Goal: Task Accomplishment & Management: Use online tool/utility

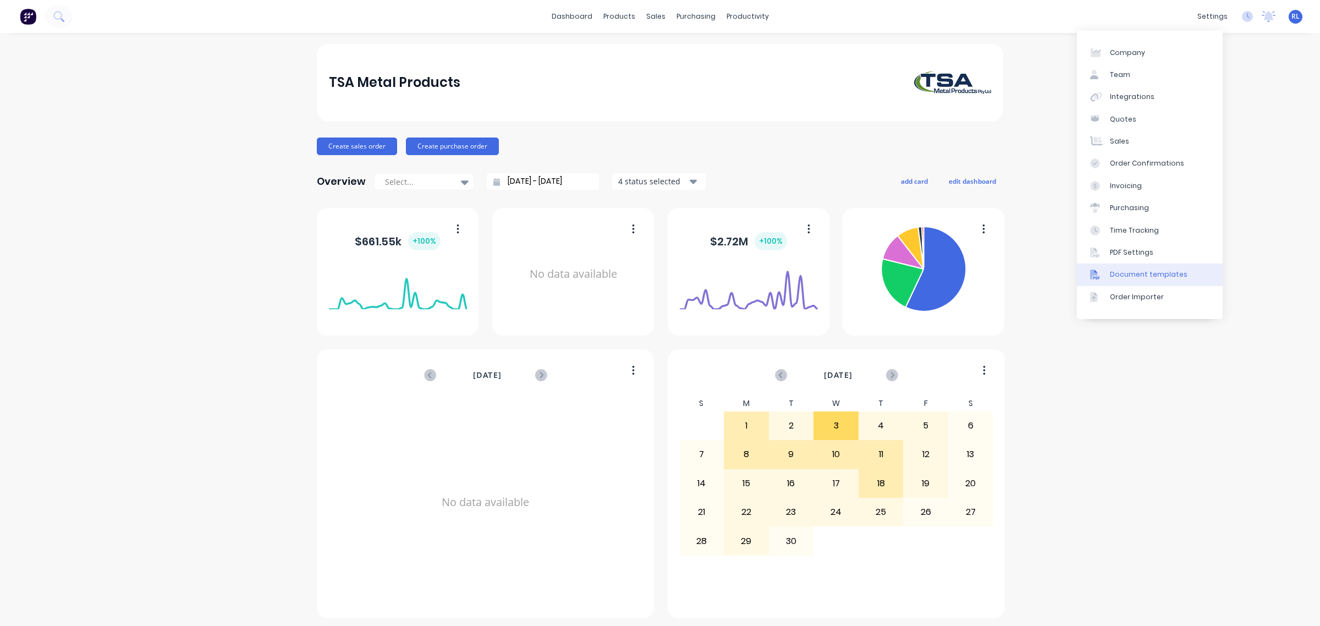
click at [1176, 276] on div "Document templates" at bounding box center [1149, 274] width 78 height 10
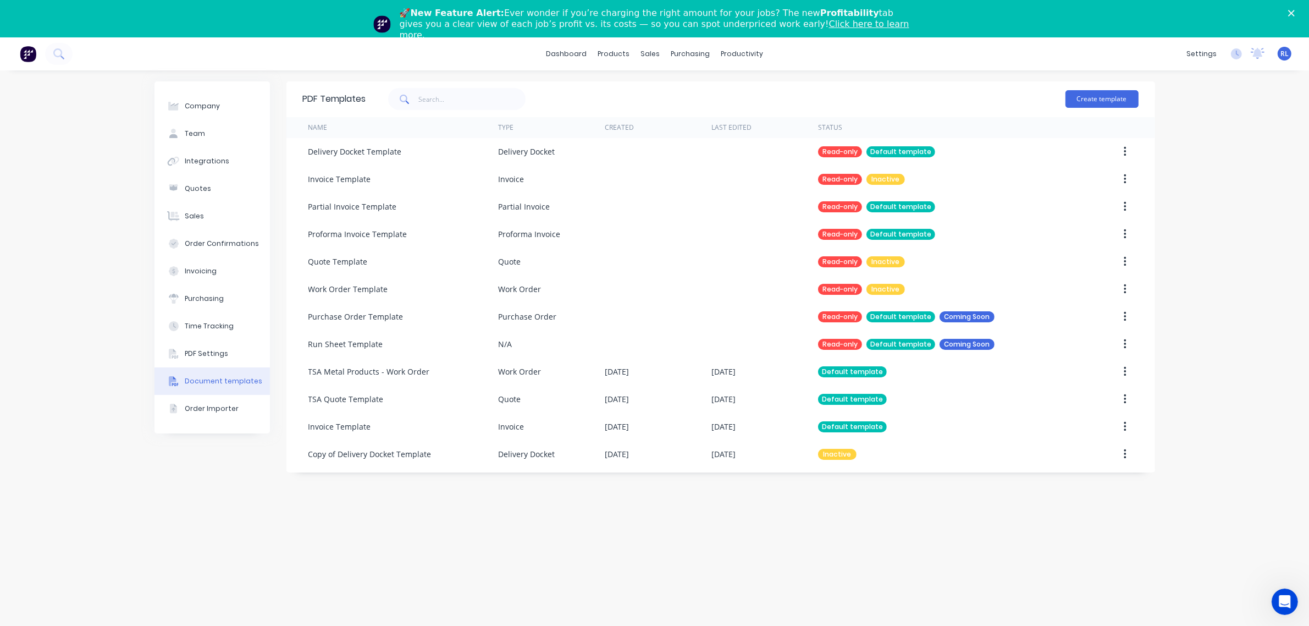
click at [734, 22] on link "Click here to learn more." at bounding box center [655, 29] width 510 height 21
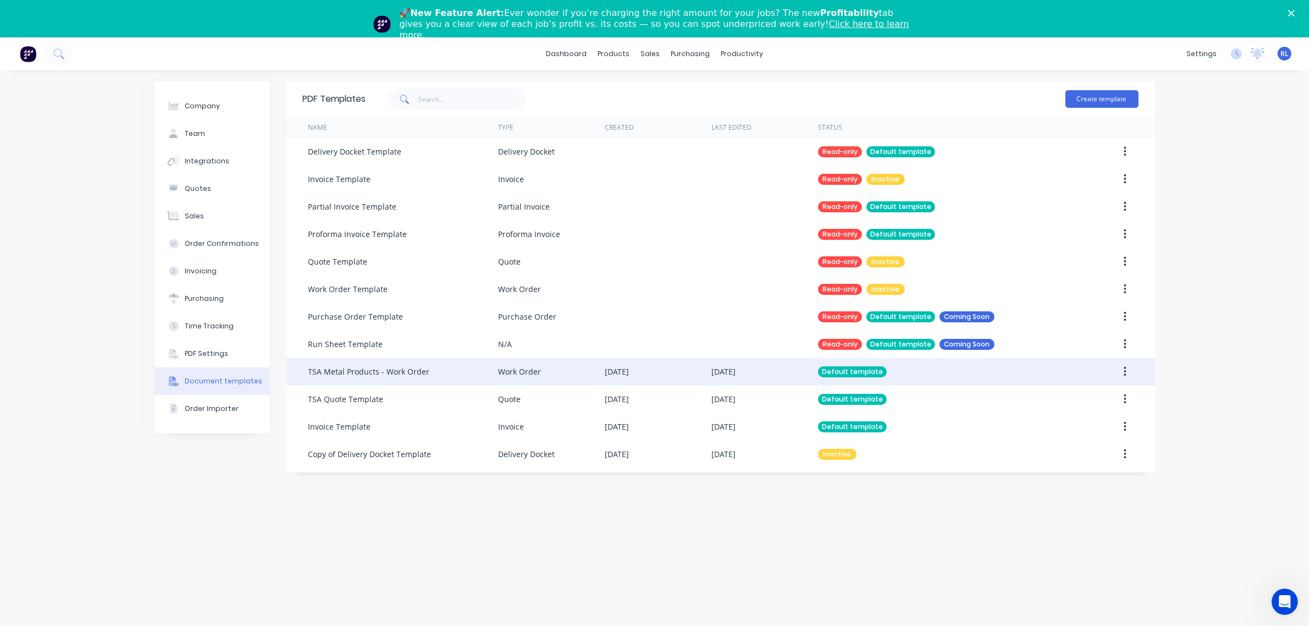
click at [571, 375] on div "Work Order" at bounding box center [551, 371] width 107 height 27
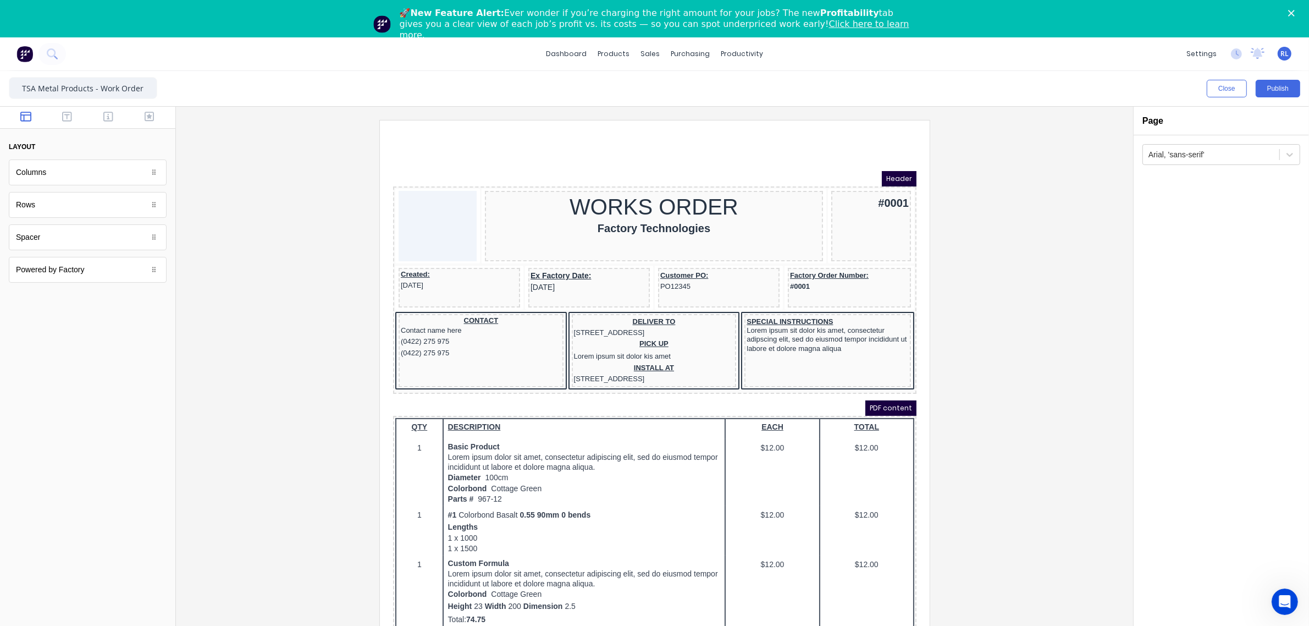
click at [1295, 14] on polygon "Close" at bounding box center [1291, 13] width 7 height 7
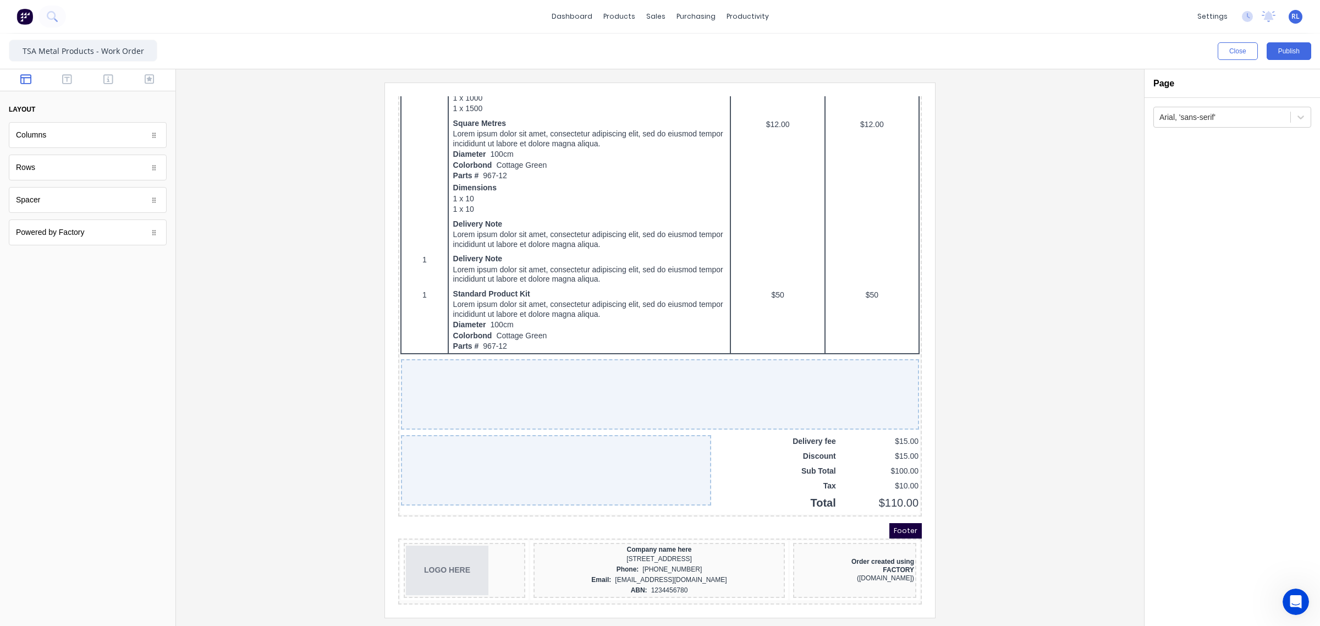
scroll to position [587, 0]
click at [103, 205] on div "Spacer" at bounding box center [88, 200] width 158 height 26
click at [68, 83] on icon "button" at bounding box center [67, 79] width 10 height 10
click at [881, 554] on div "FACTORY" at bounding box center [841, 557] width 119 height 8
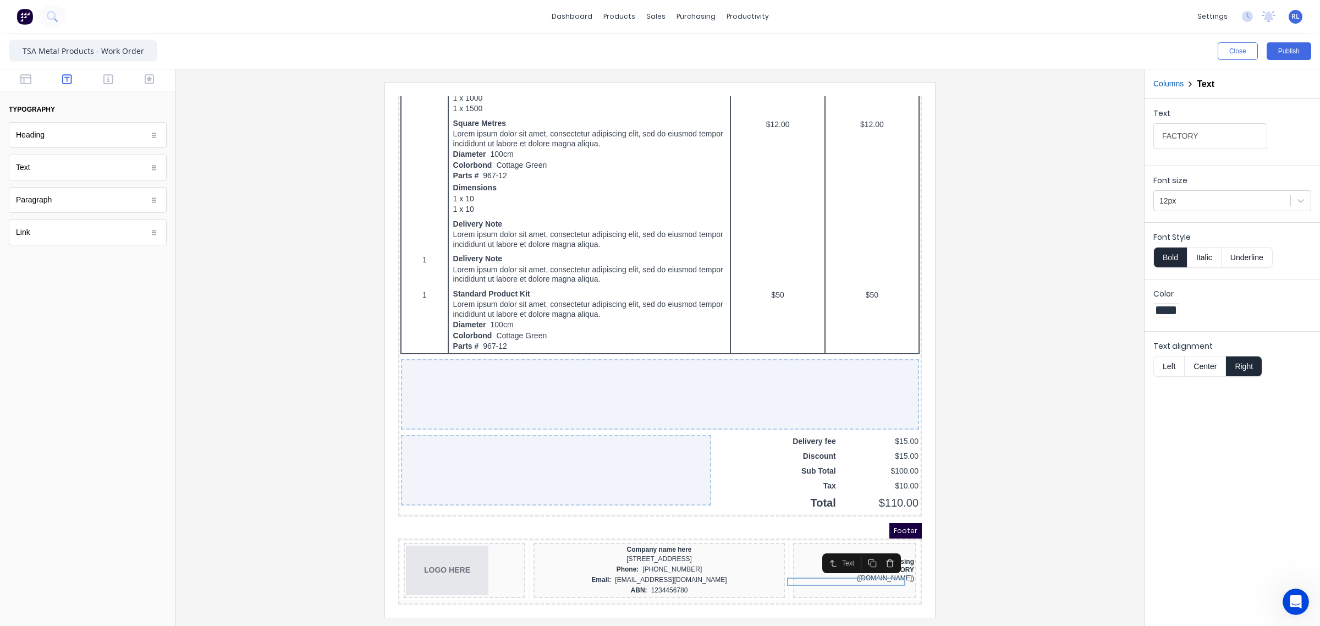
drag, startPoint x: 901, startPoint y: 498, endPoint x: 1307, endPoint y: 649, distance: 433.3
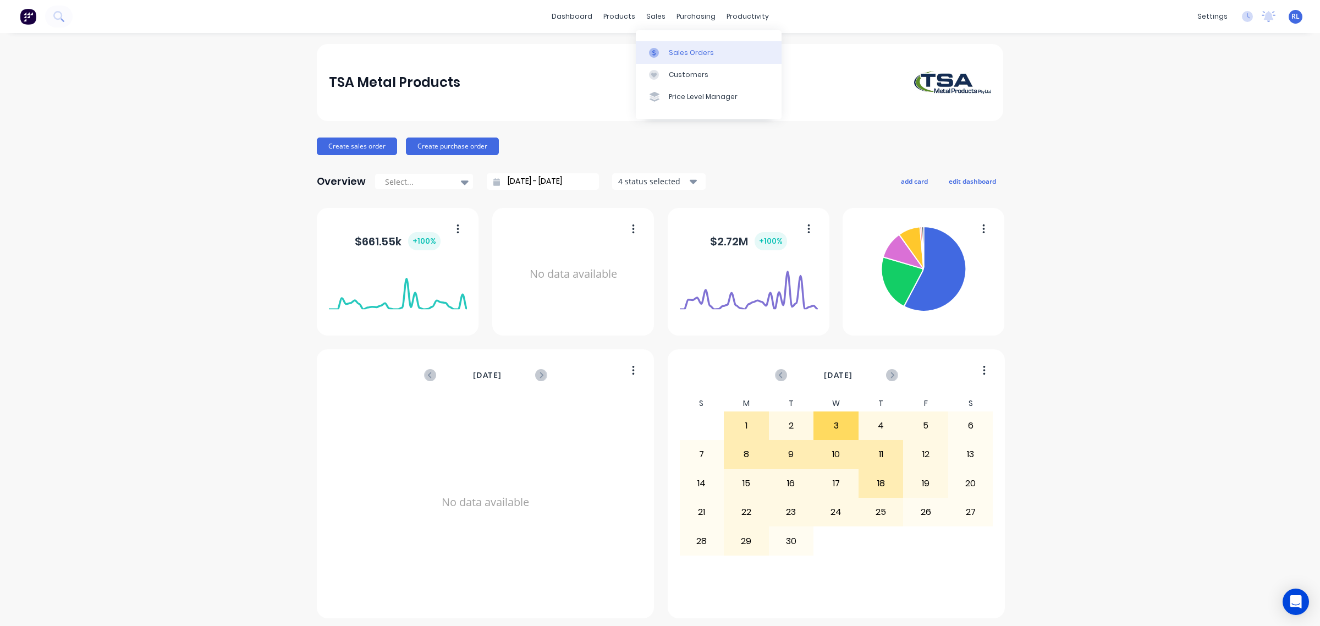
click at [682, 59] on link "Sales Orders" at bounding box center [709, 52] width 146 height 22
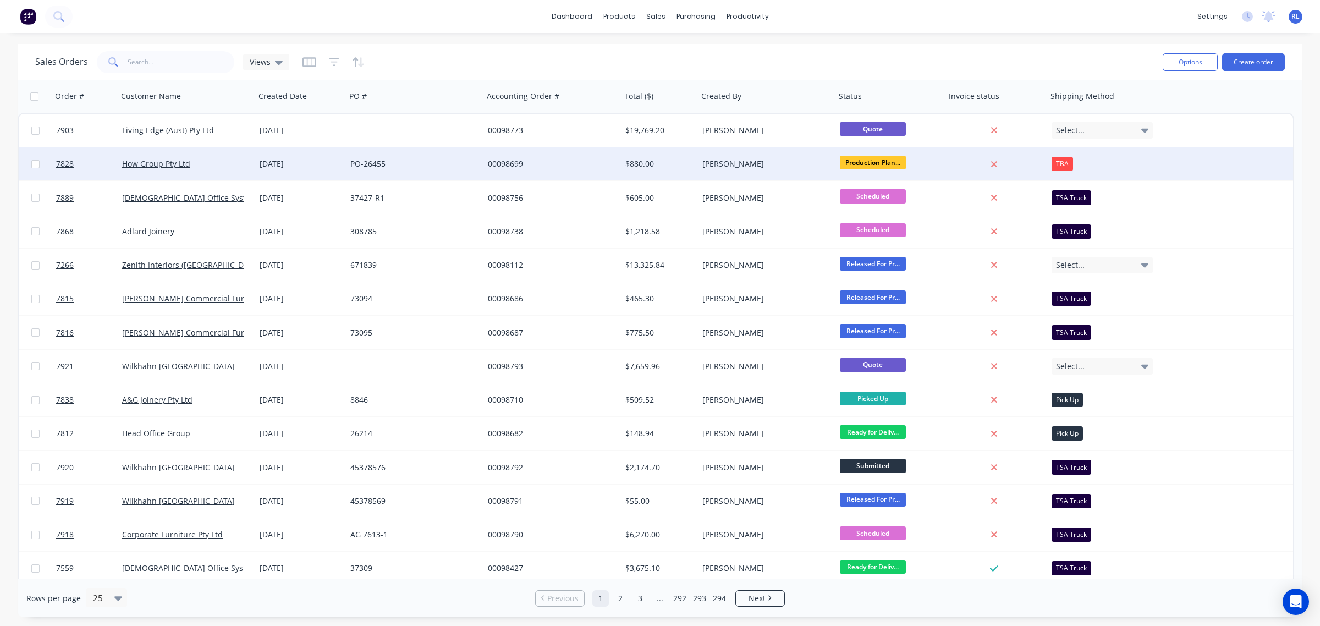
click at [429, 165] on div "PO-26455" at bounding box center [411, 163] width 122 height 11
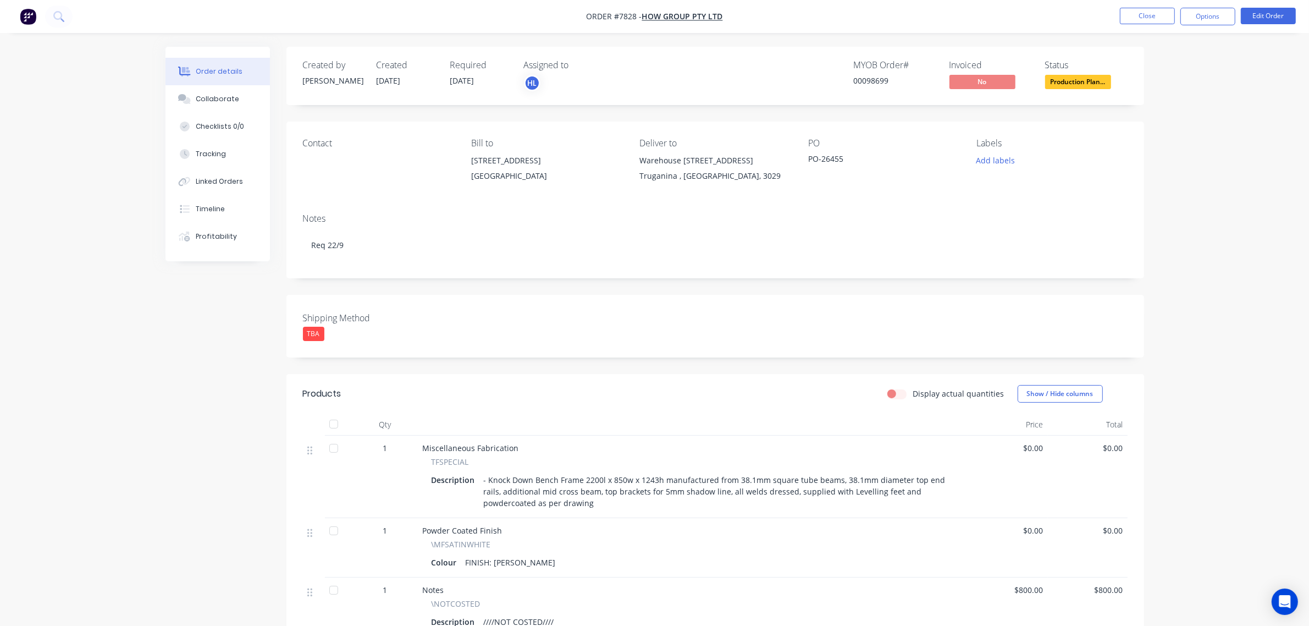
drag, startPoint x: 100, startPoint y: 331, endPoint x: 120, endPoint y: 334, distance: 20.1
click at [100, 331] on div "Order details Collaborate Checklists 0/0 Tracking Linked Orders Timeline Profit…" at bounding box center [654, 404] width 1309 height 808
click at [1216, 19] on button "Options" at bounding box center [1208, 17] width 55 height 18
click at [1199, 130] on div "Work Order" at bounding box center [1175, 133] width 101 height 16
click at [1216, 108] on div "Without pricing" at bounding box center [1175, 111] width 101 height 16
